Goal: Find contact information: Find contact information

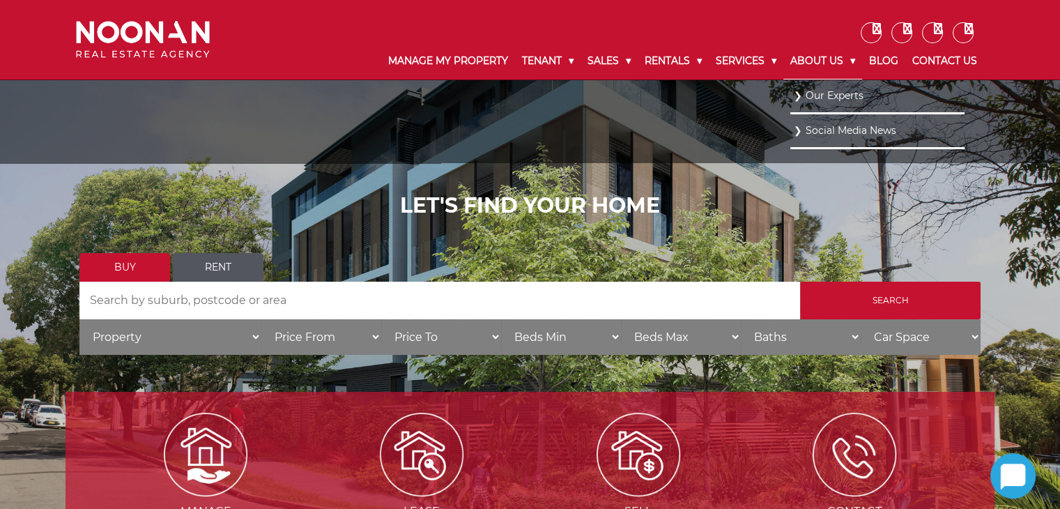
click at [820, 64] on link "About Us" at bounding box center [823, 61] width 79 height 36
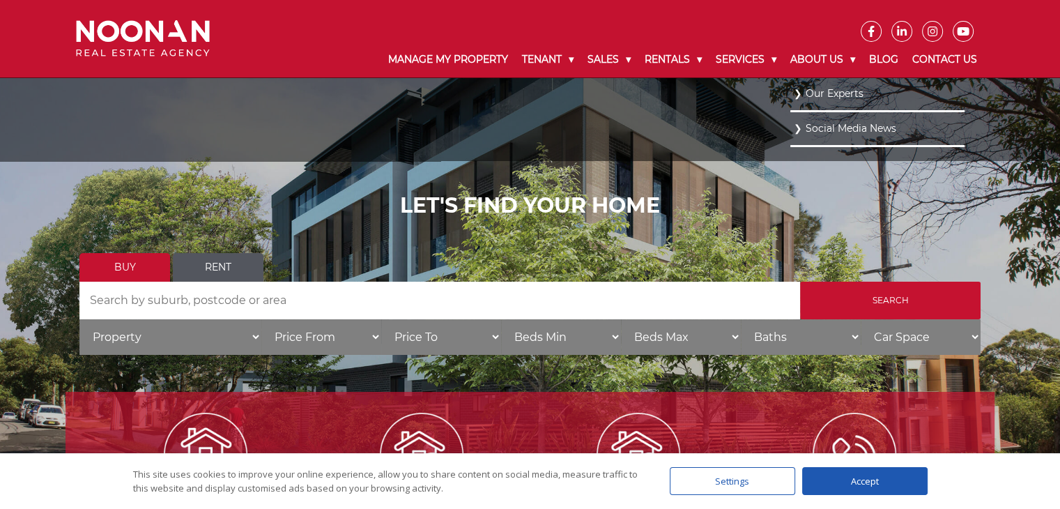
click at [798, 95] on link "Our Experts" at bounding box center [877, 93] width 167 height 19
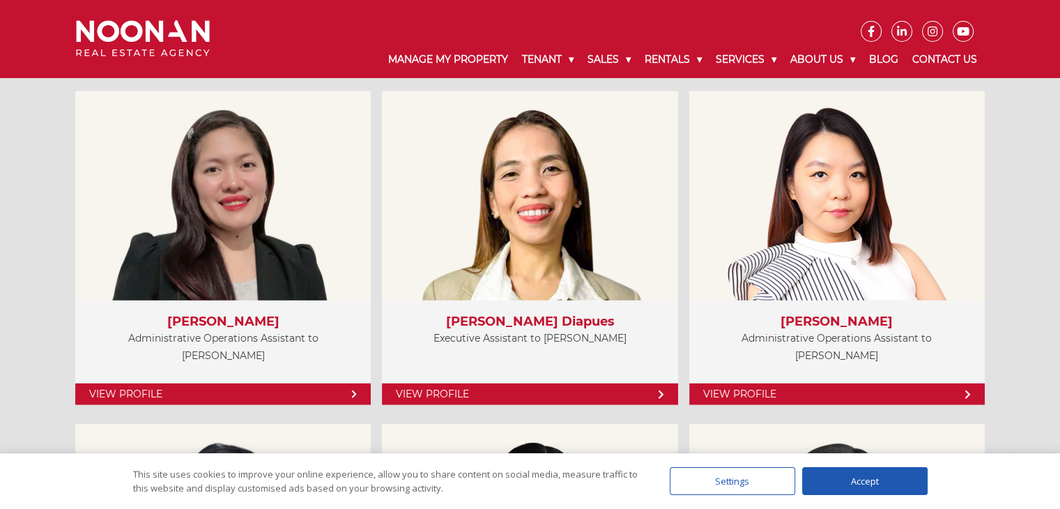
scroll to position [3837, 0]
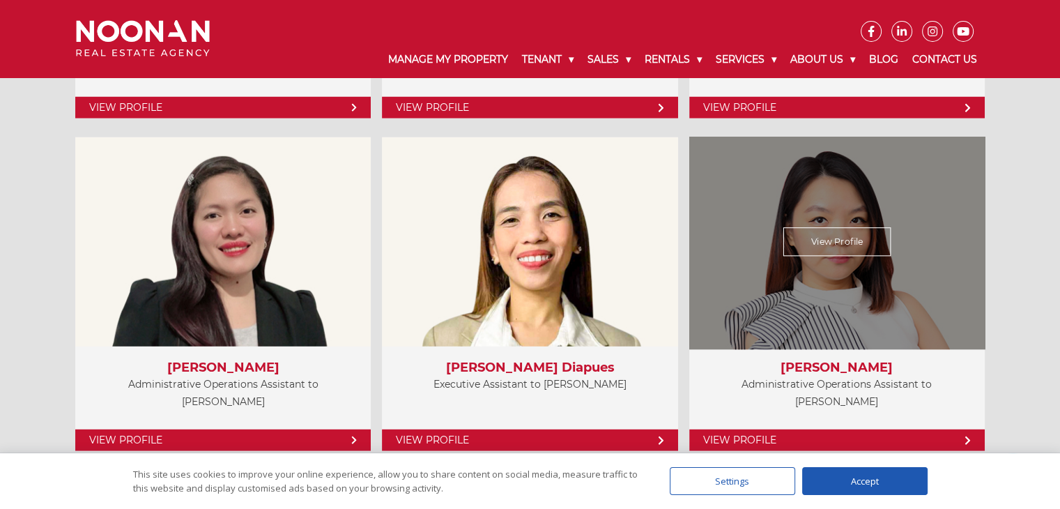
click at [820, 231] on link "View Profile" at bounding box center [838, 242] width 108 height 29
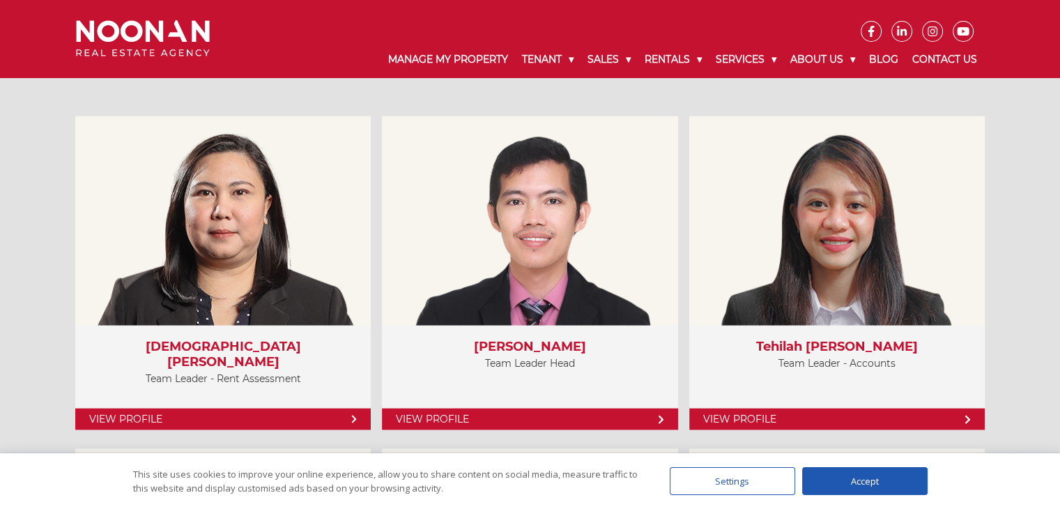
scroll to position [3217, 0]
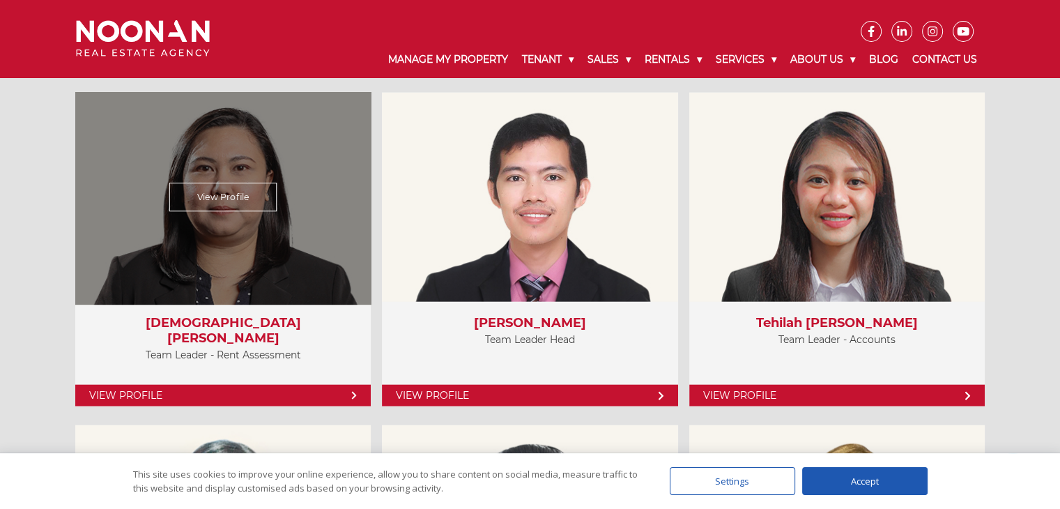
click at [210, 204] on link "View Profile" at bounding box center [222, 197] width 107 height 29
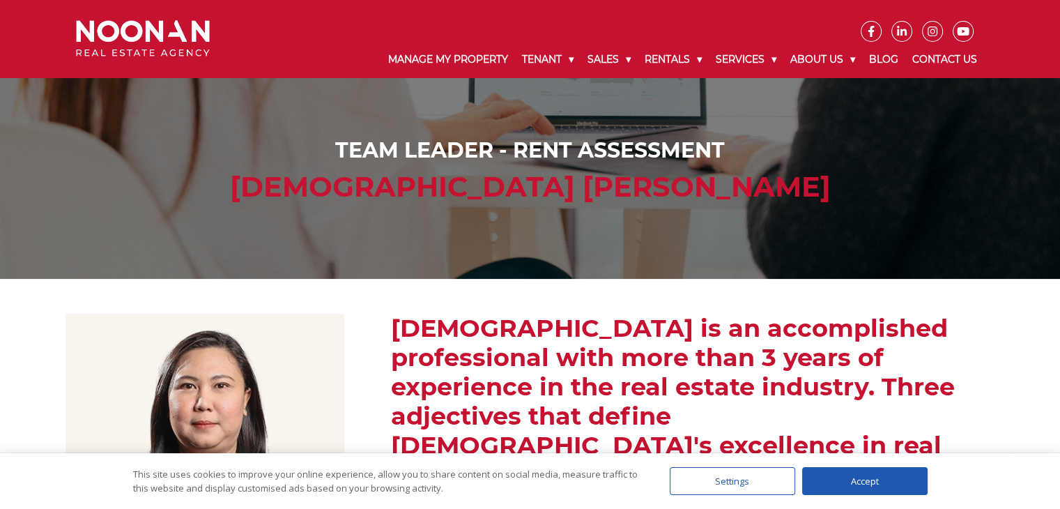
scroll to position [225, 0]
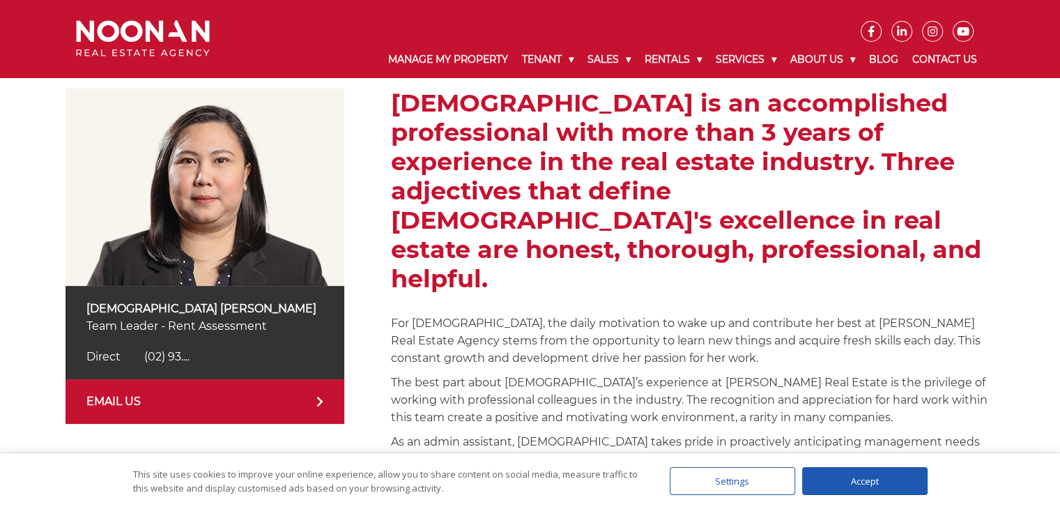
click at [487, 312] on div "Lady is an accomplished professional with more than 3 years of experience in th…" at bounding box center [693, 299] width 604 height 421
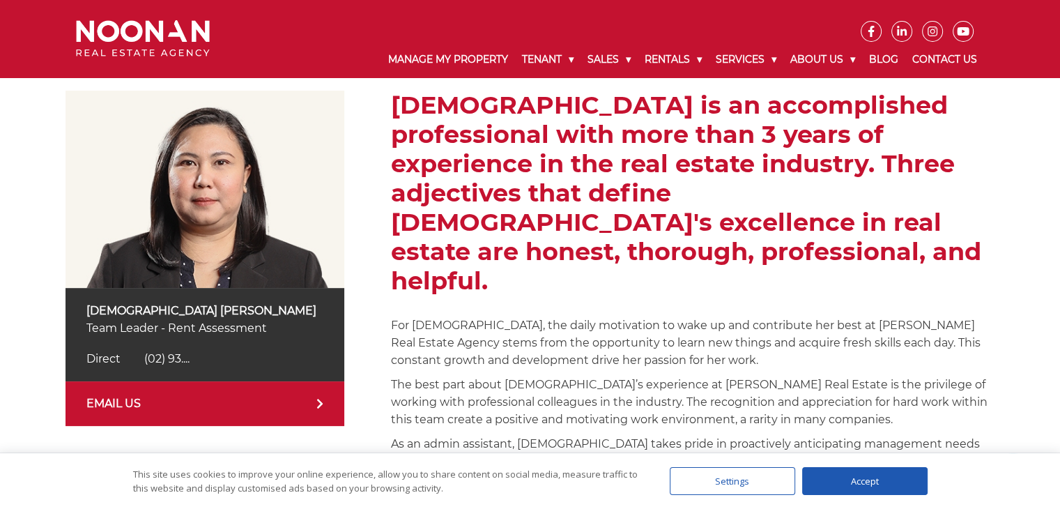
scroll to position [222, 0]
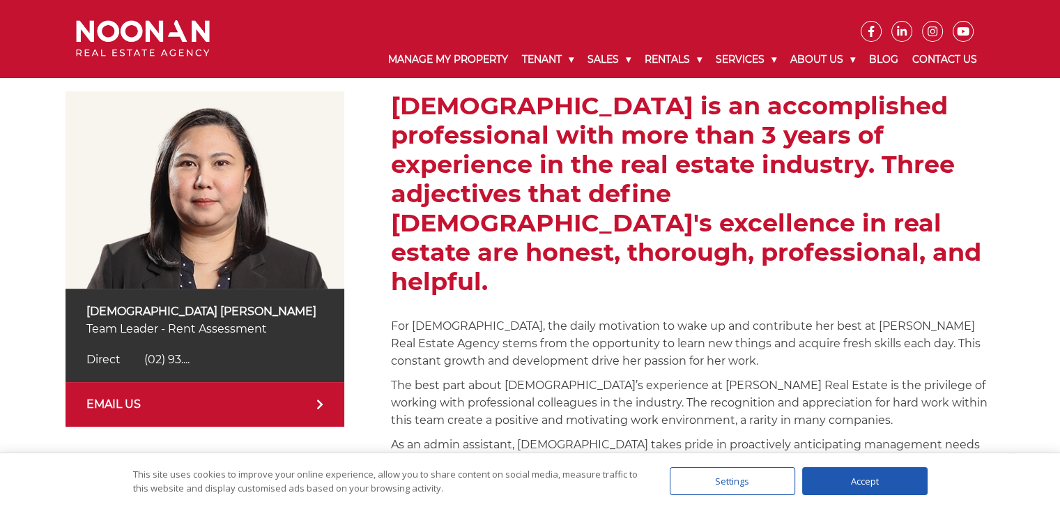
click at [152, 356] on span "(02) 93...." at bounding box center [166, 359] width 45 height 13
click at [275, 410] on link "EMAIL US" at bounding box center [205, 404] width 279 height 45
click at [978, 131] on h2 "Lady is an accomplished professional with more than 3 years of experience in th…" at bounding box center [693, 193] width 604 height 205
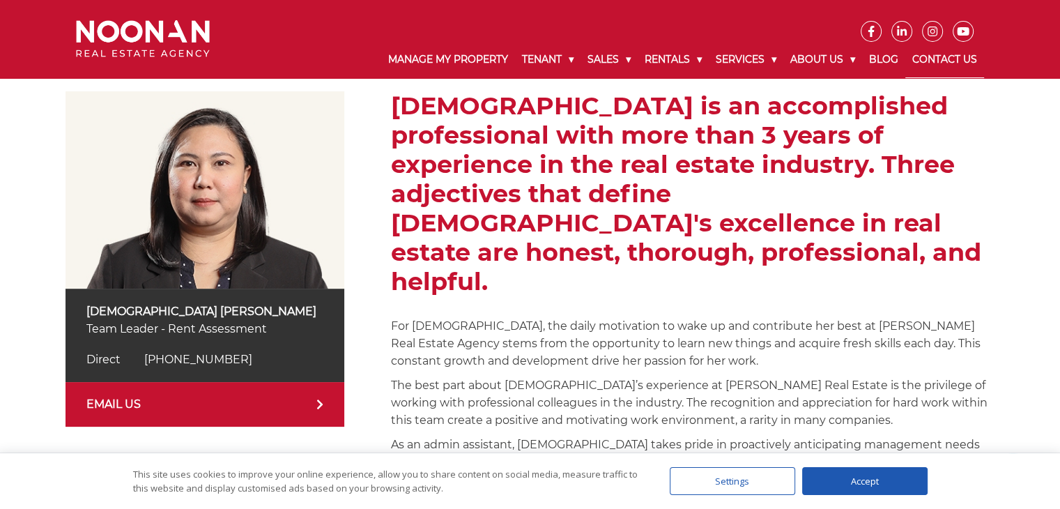
click at [964, 65] on link "Contact Us" at bounding box center [945, 60] width 79 height 36
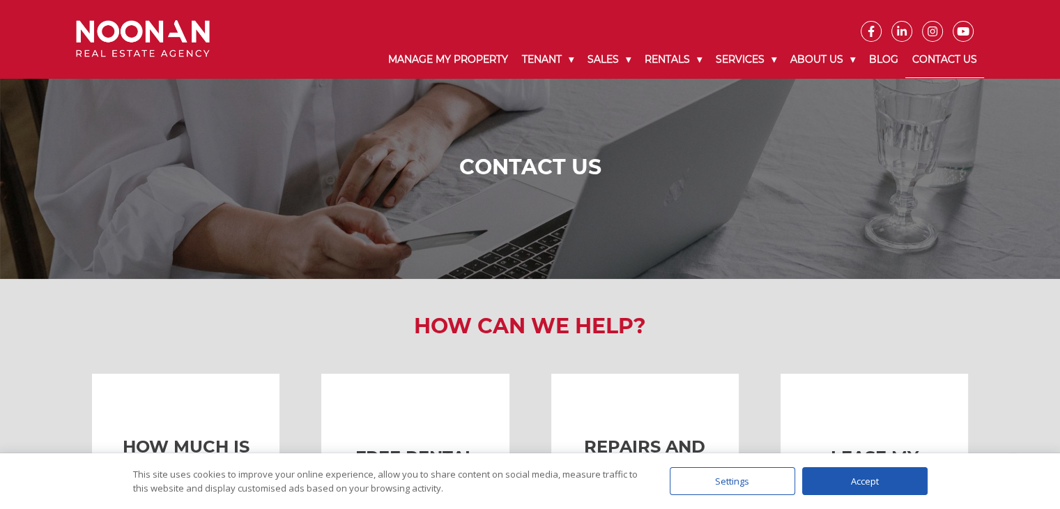
drag, startPoint x: 1068, startPoint y: 202, endPoint x: 1069, endPoint y: 12, distance: 190.3
click at [455, 61] on link "Manage My Property" at bounding box center [448, 60] width 134 height 36
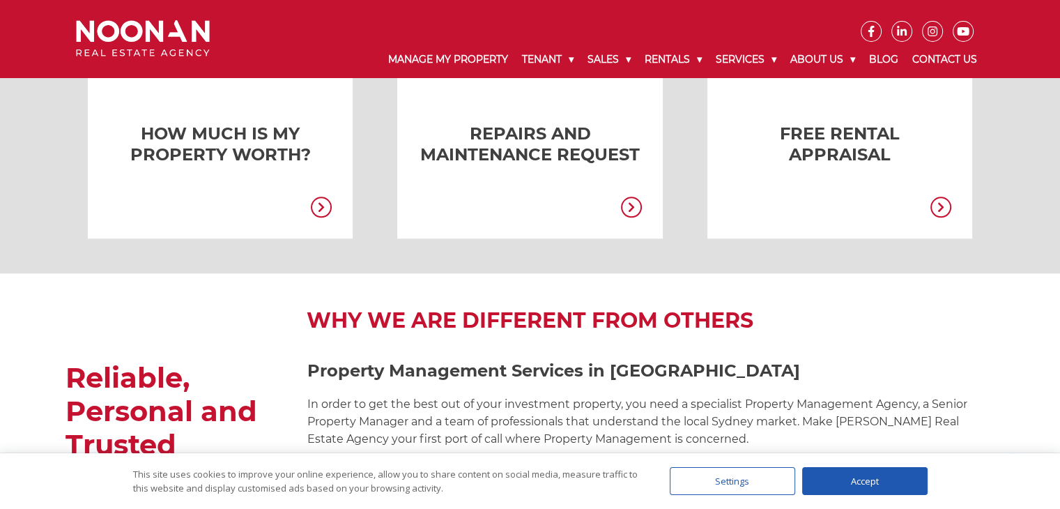
scroll to position [1754, 0]
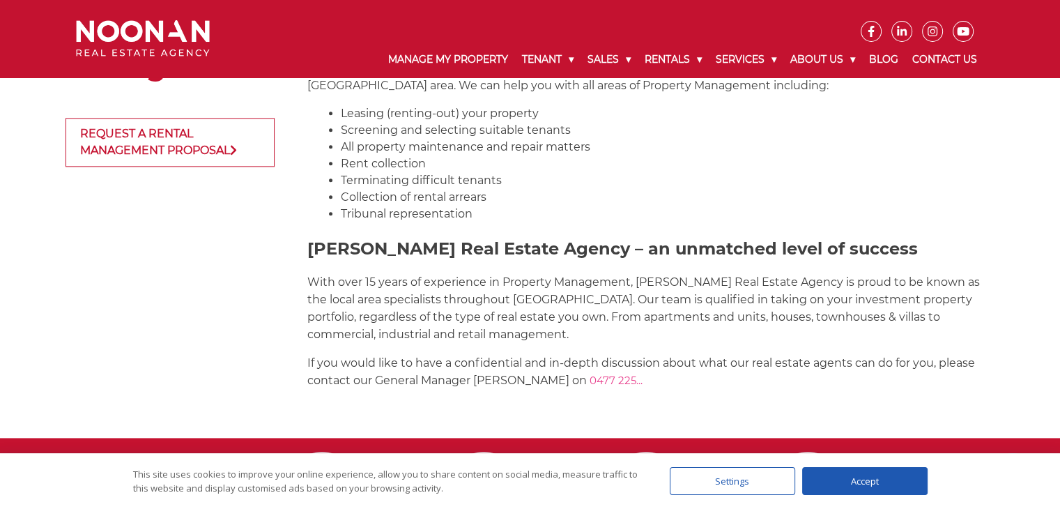
drag, startPoint x: 1070, startPoint y: 116, endPoint x: 1069, endPoint y: -61, distance: 177.1
